Goal: Task Accomplishment & Management: Use online tool/utility

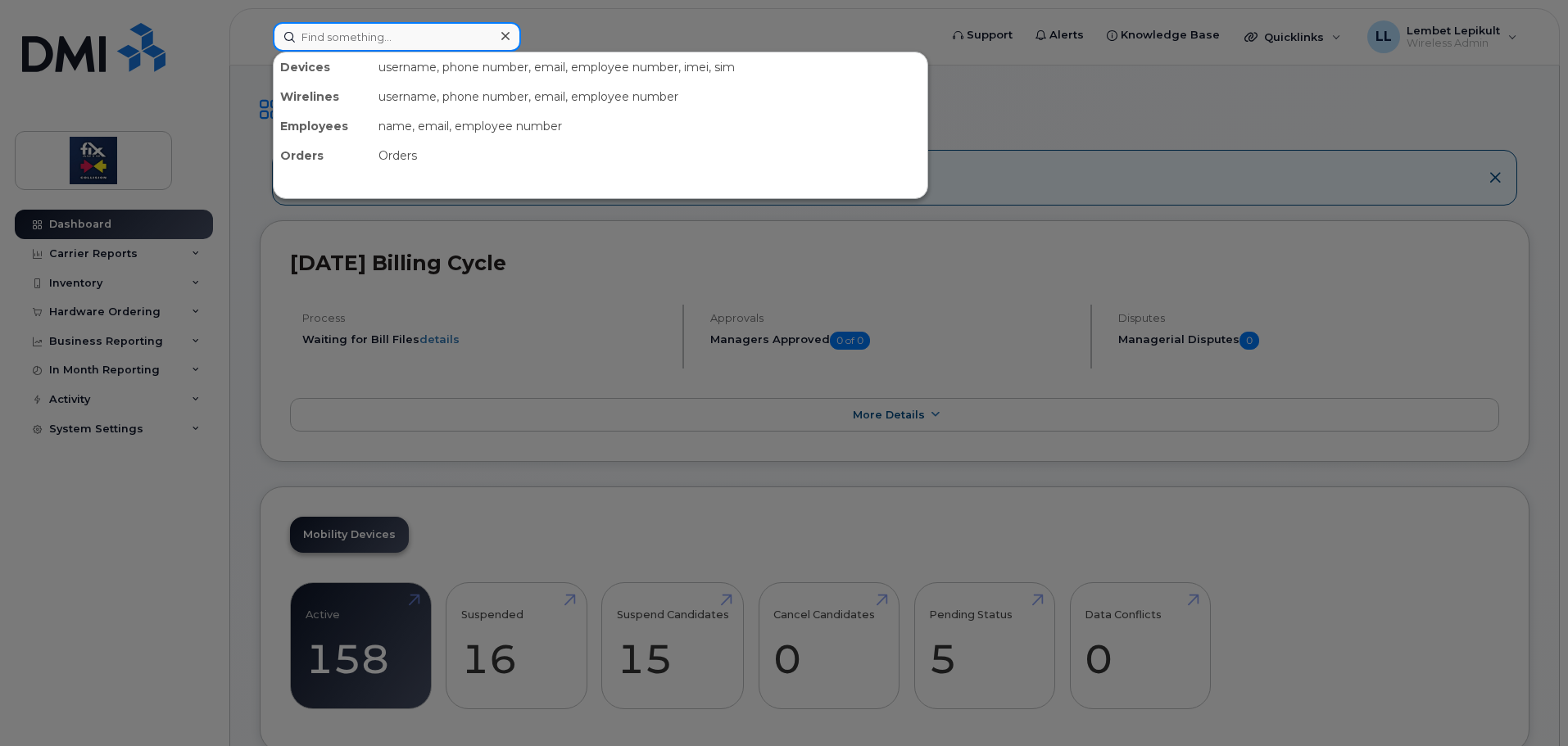
click at [391, 36] on input at bounding box center [397, 37] width 248 height 30
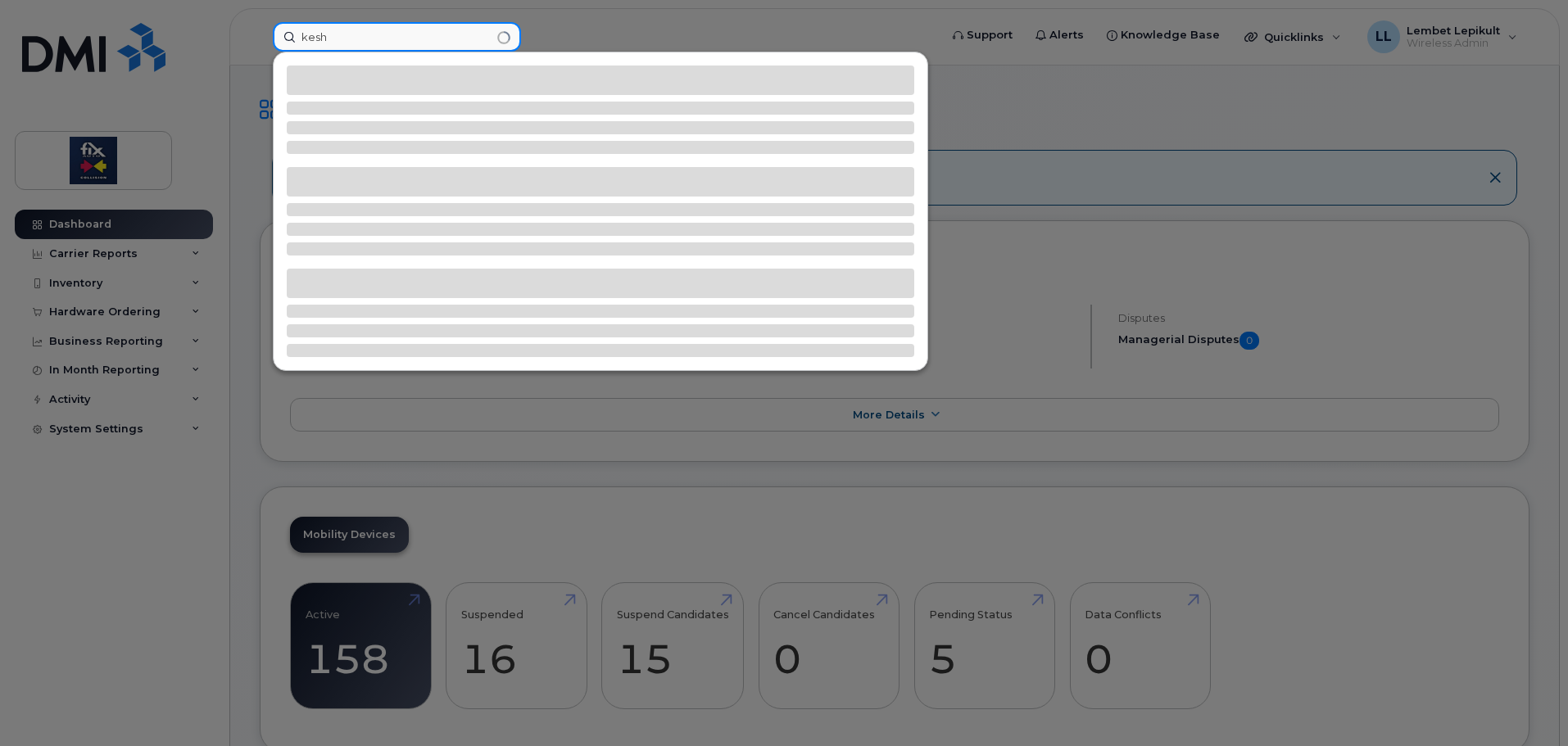
type input "kesh"
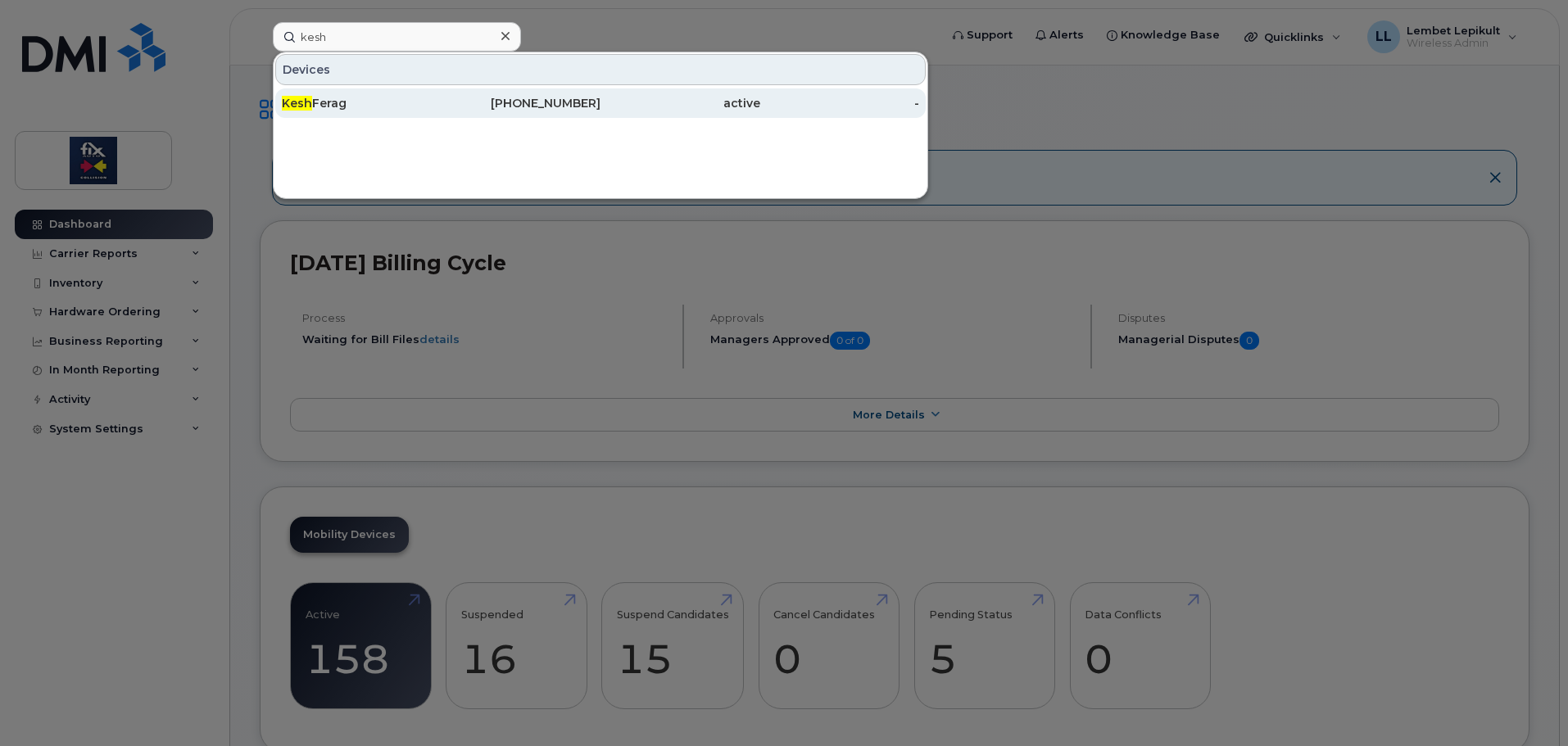
click at [339, 110] on div "Kesh Ferag" at bounding box center [361, 102] width 160 height 16
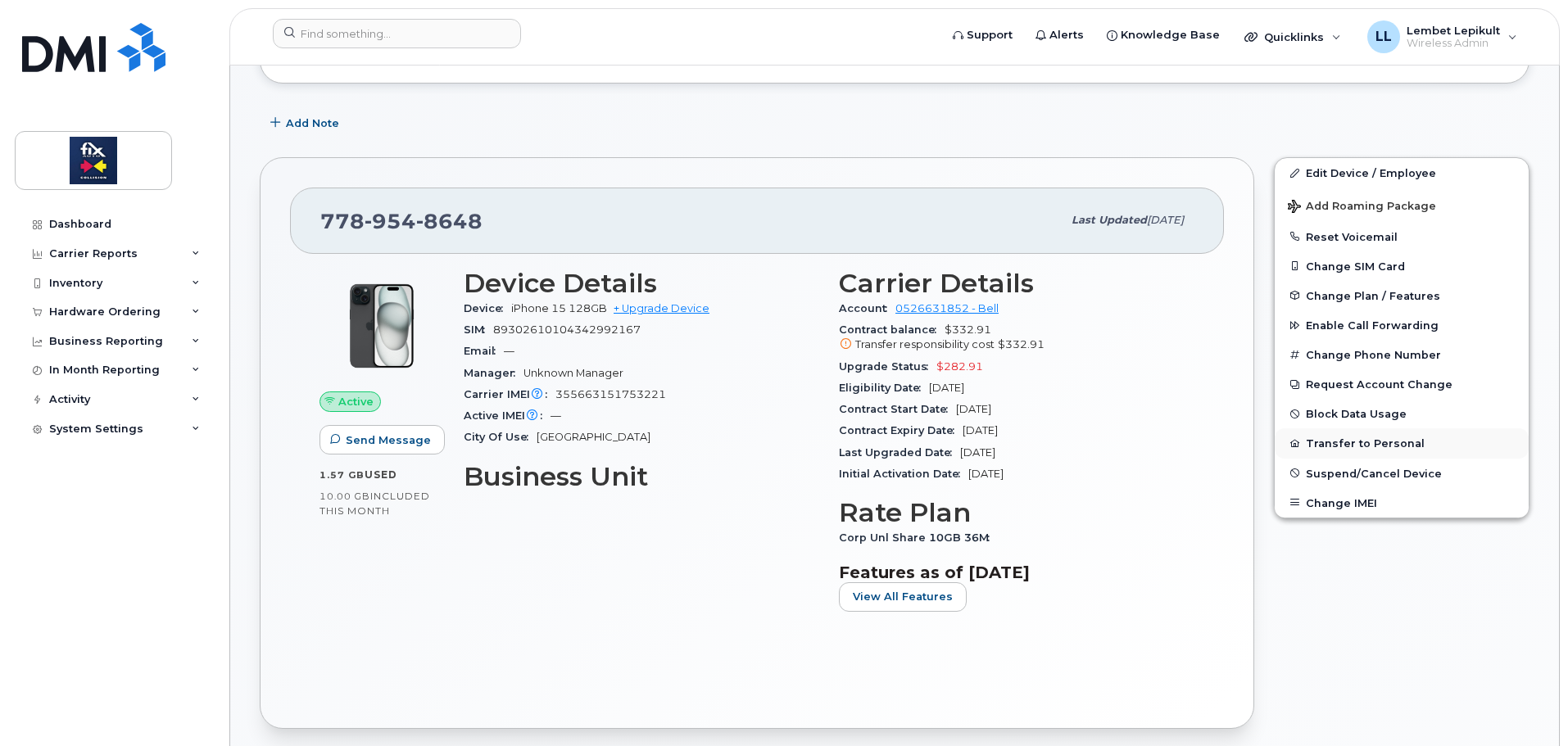
scroll to position [246, 0]
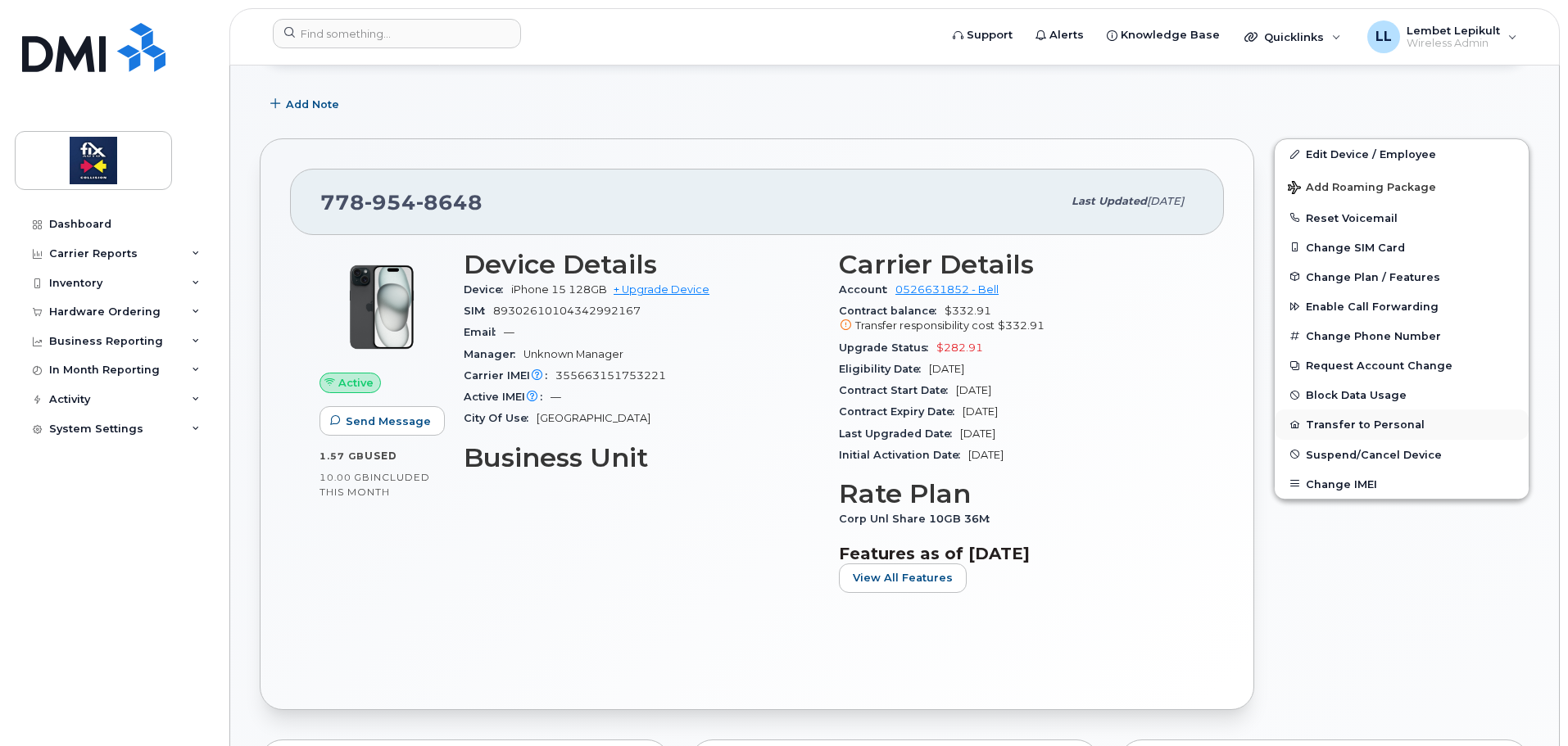
click at [1338, 423] on button "Transfer to Personal" at bounding box center [1401, 424] width 254 height 30
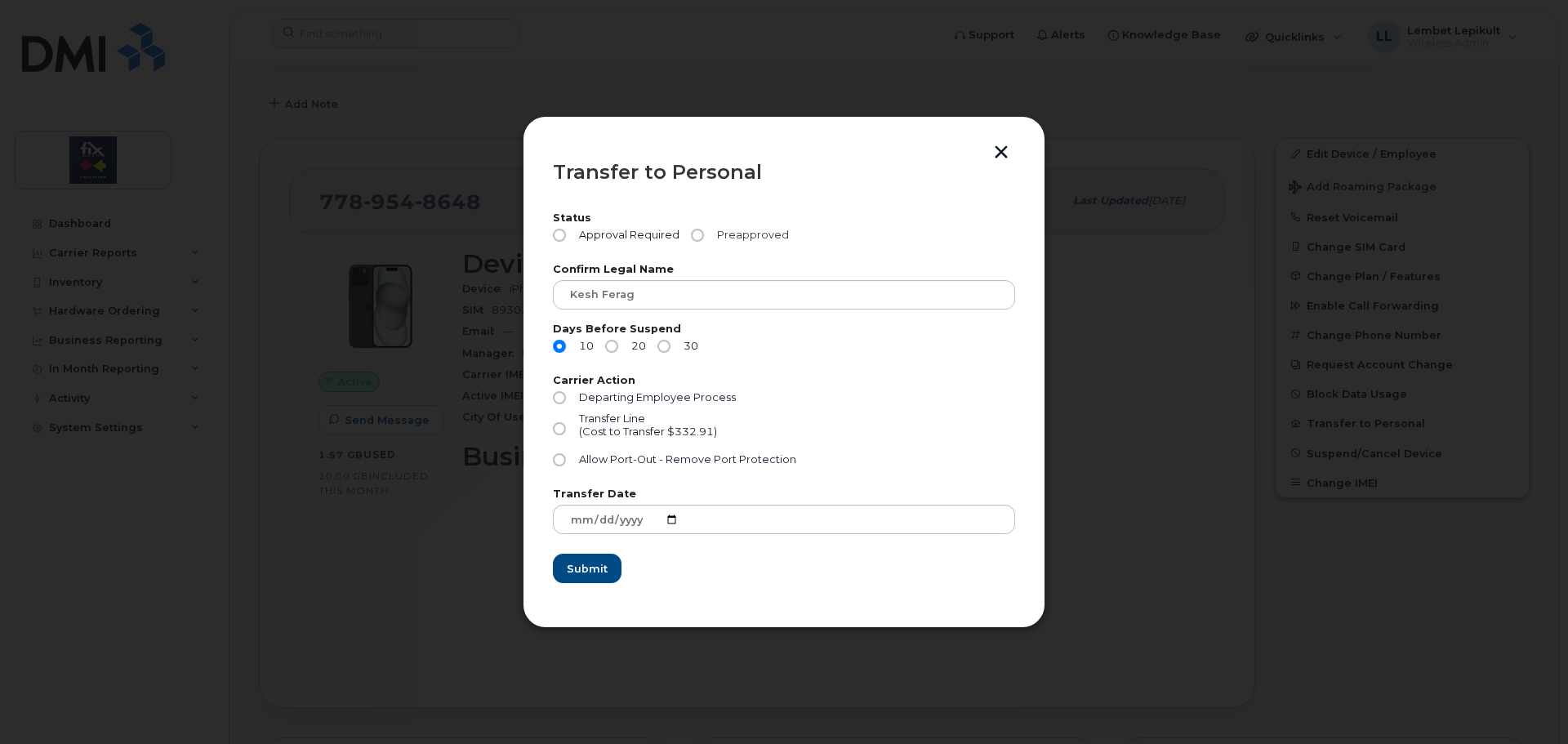
click at [694, 233] on input "Preapproved" at bounding box center [697, 235] width 13 height 13
radio input "true"
click at [610, 344] on input "20" at bounding box center [611, 346] width 13 height 13
radio input "true"
click at [567, 461] on label "Allow Port-Out - Remove Port Protection" at bounding box center [675, 460] width 243 height 13
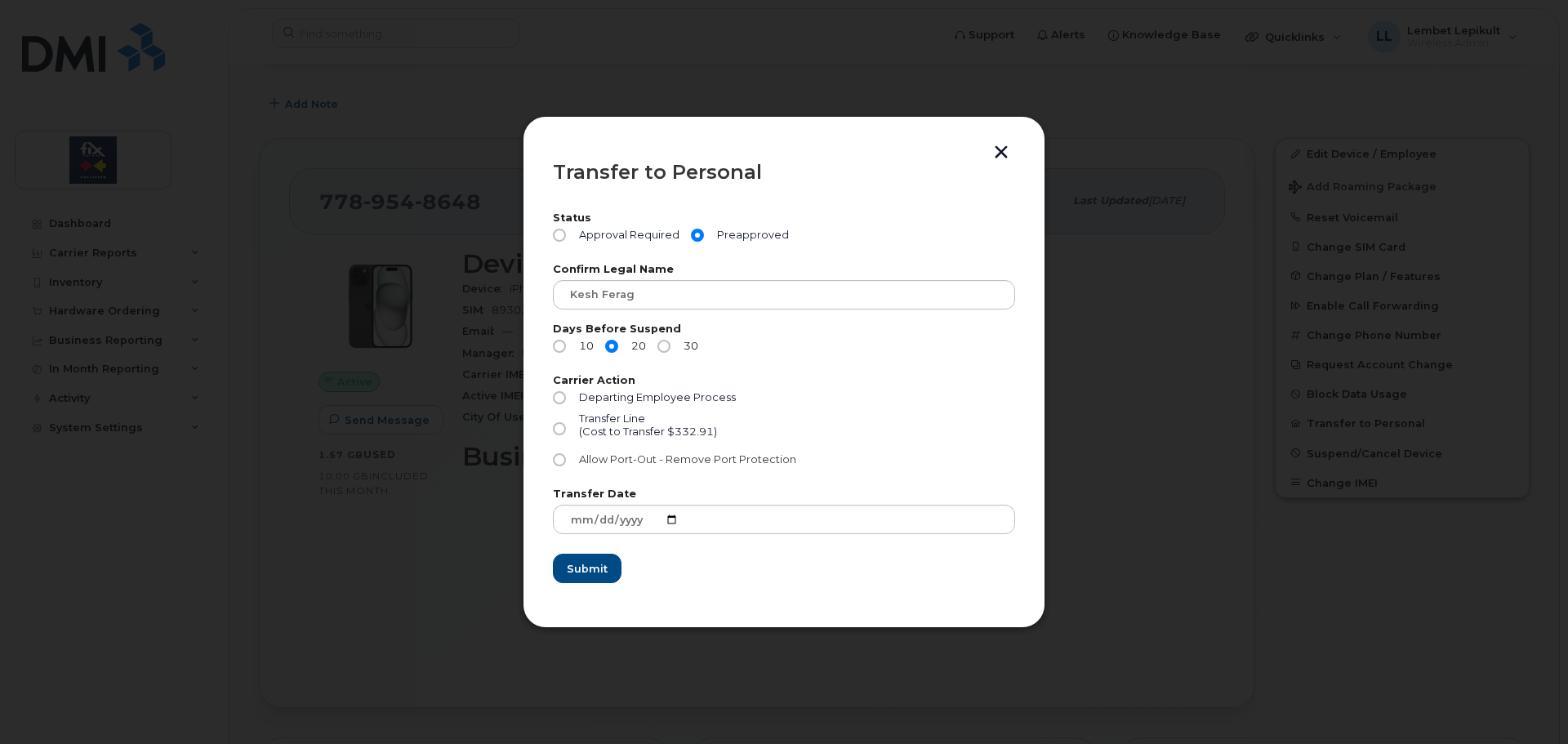
click at [566, 461] on input "Allow Port-Out - Remove Port Protection" at bounding box center [559, 460] width 13 height 13
radio input "true"
click at [597, 570] on span "Submit" at bounding box center [587, 569] width 41 height 15
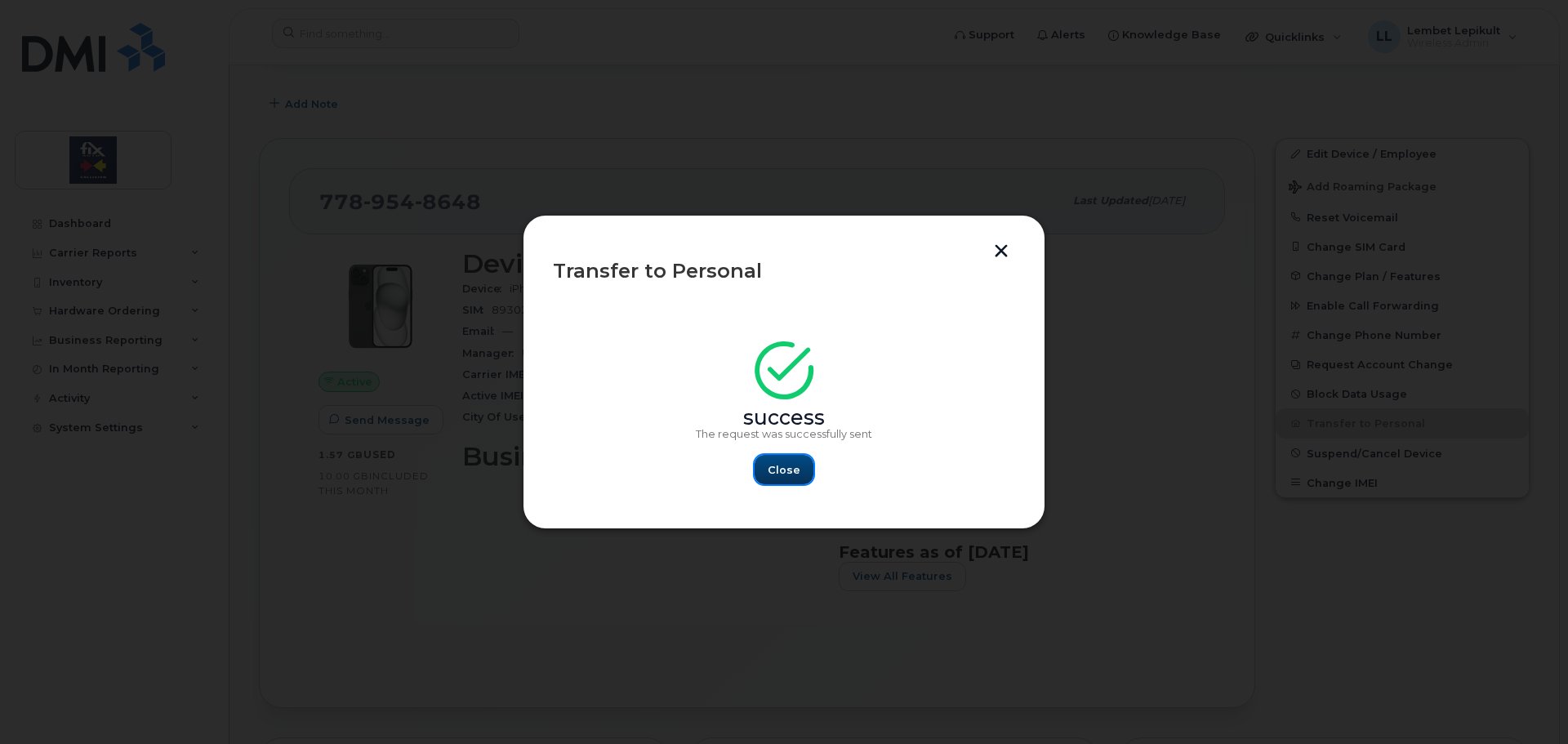
click at [780, 478] on button "Close" at bounding box center [784, 470] width 59 height 30
